Goal: Task Accomplishment & Management: Use online tool/utility

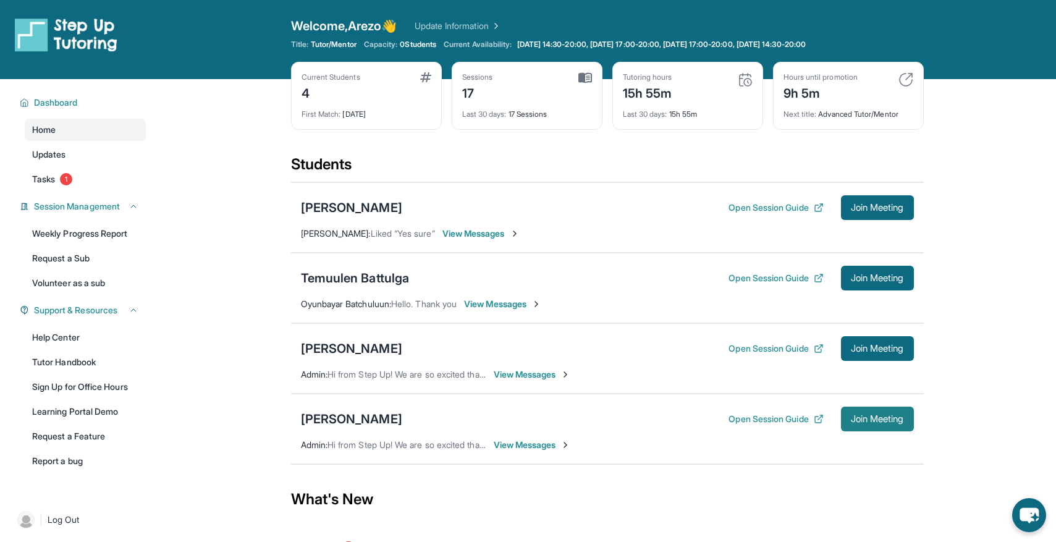
click at [883, 423] on span "Join Meeting" at bounding box center [877, 418] width 53 height 7
click at [55, 184] on span "Tasks" at bounding box center [43, 179] width 23 height 12
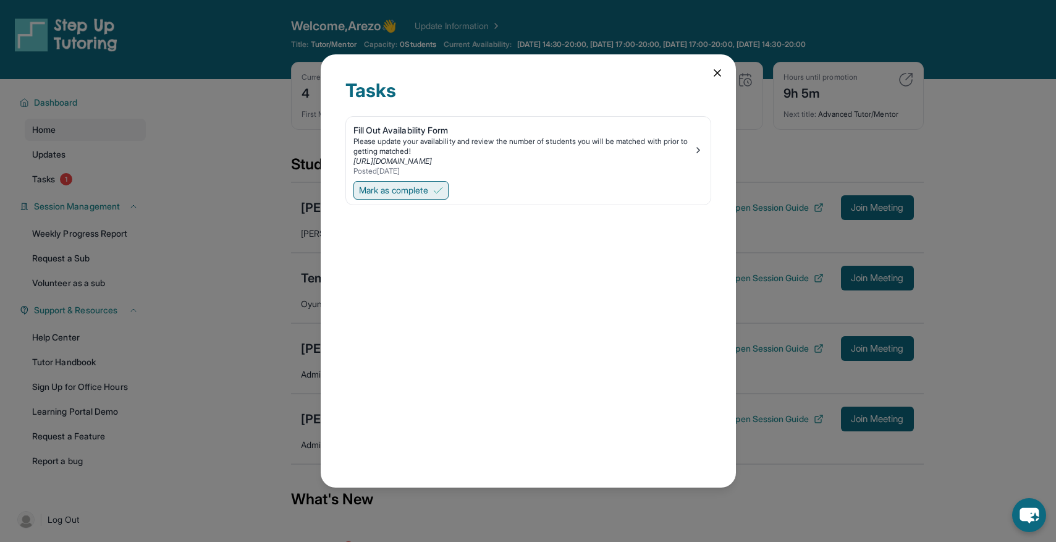
click at [395, 196] on button "Mark as complete" at bounding box center [401, 190] width 95 height 19
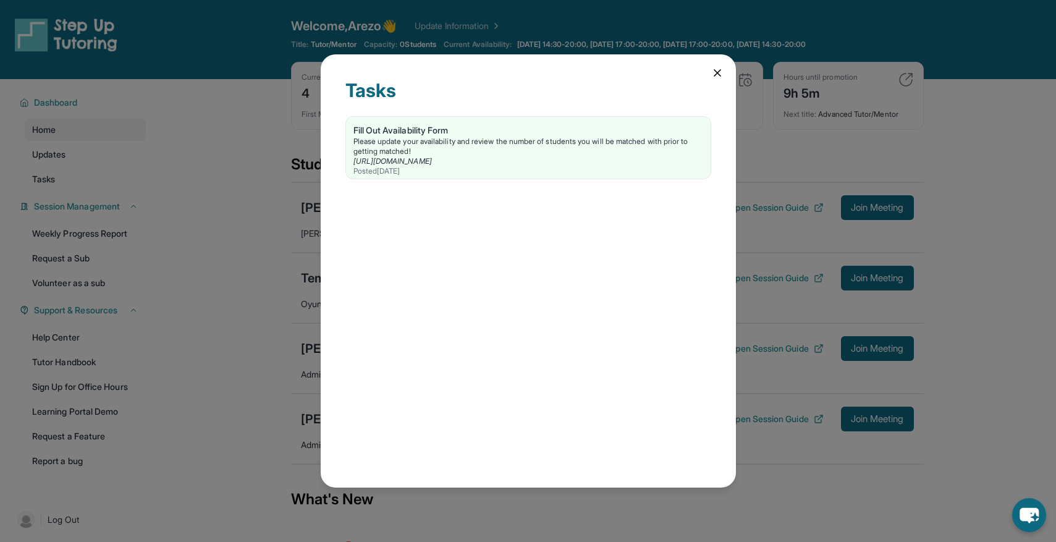
click at [715, 79] on div "Tasks Fill Out Availability Form Please update your availability and review the…" at bounding box center [528, 271] width 415 height 434
click at [719, 72] on icon at bounding box center [717, 73] width 12 height 12
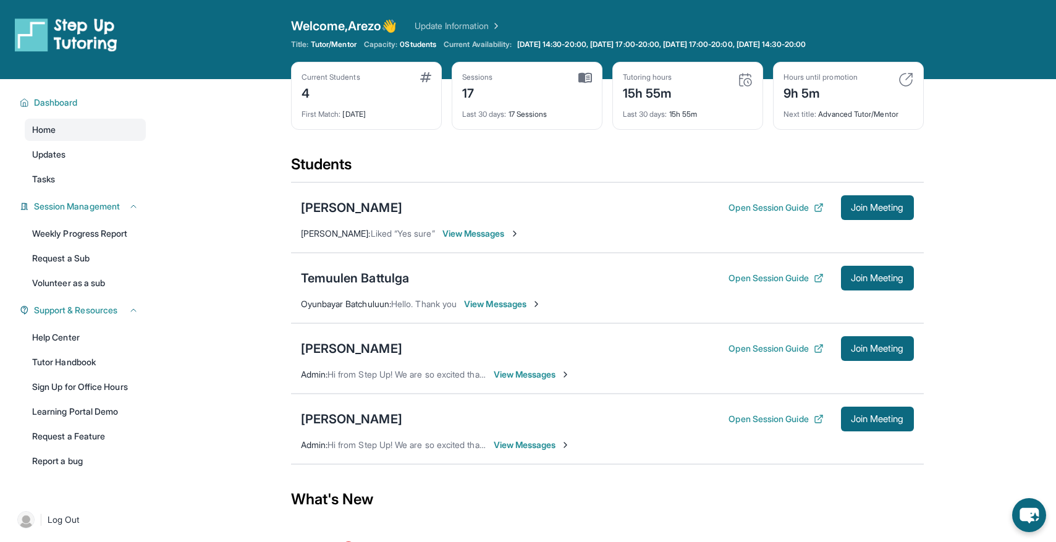
click at [81, 71] on div "Open sidebar Welcome, Arezo 👋 Update Information Title: Tutor/Mentor Capacity: …" at bounding box center [528, 39] width 1056 height 79
click at [41, 37] on img at bounding box center [66, 34] width 103 height 35
click at [96, 161] on link "Updates" at bounding box center [85, 154] width 121 height 22
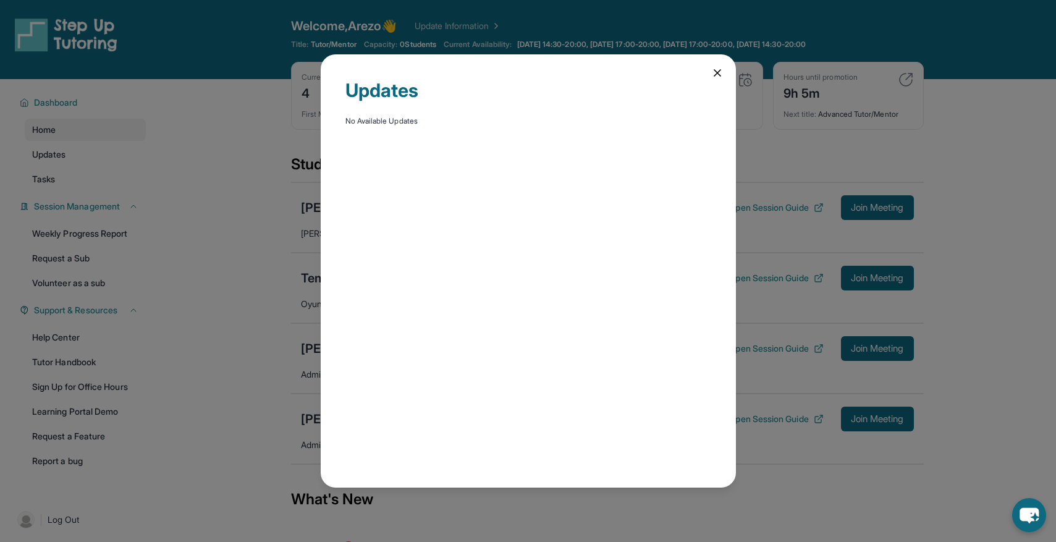
click at [722, 76] on icon at bounding box center [717, 73] width 12 height 12
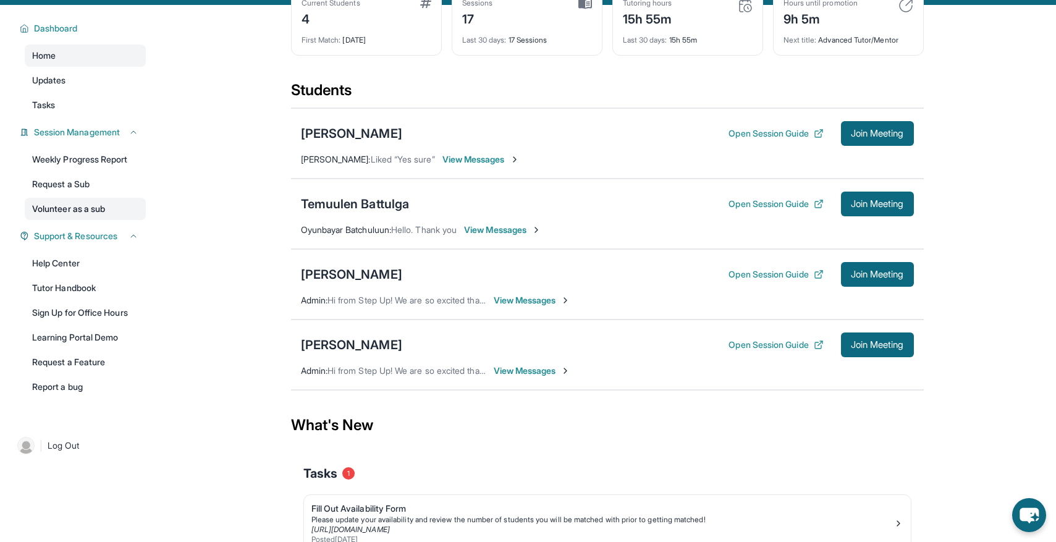
scroll to position [153, 0]
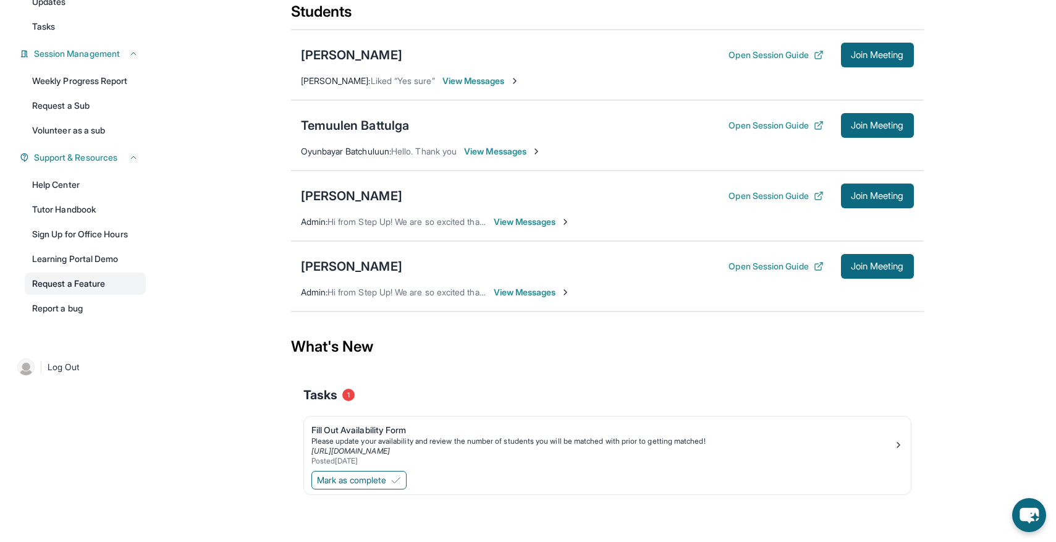
click at [85, 288] on link "Request a Feature" at bounding box center [85, 284] width 121 height 22
click at [91, 266] on link "Learning Portal Demo" at bounding box center [85, 259] width 121 height 22
click at [62, 190] on link "Help Center" at bounding box center [85, 185] width 121 height 22
